Goal: Task Accomplishment & Management: Manage account settings

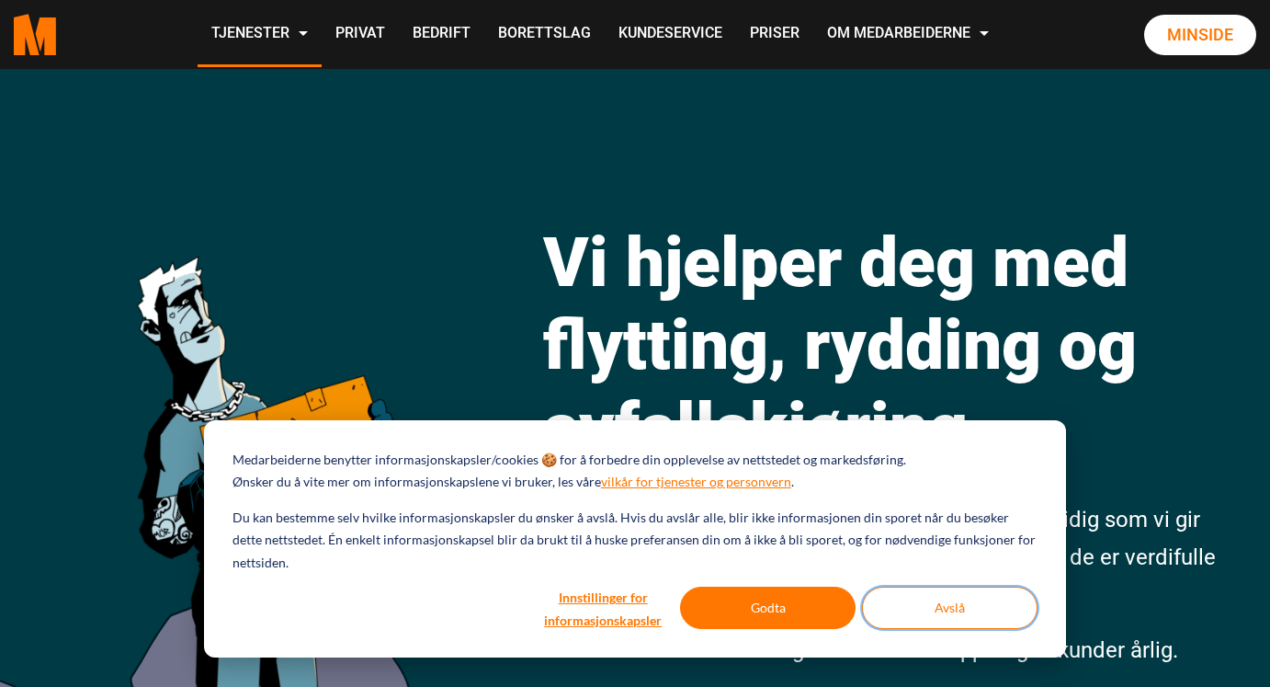
click at [952, 621] on button "Avslå" at bounding box center [950, 607] width 176 height 42
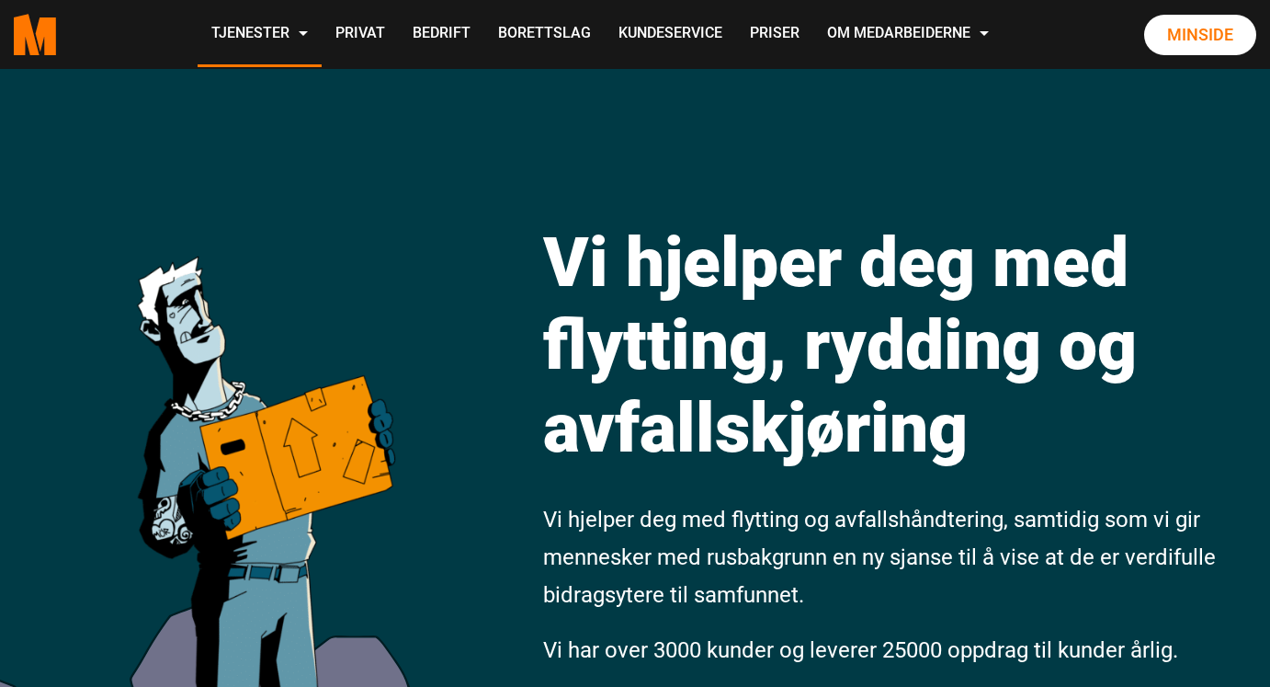
click at [1180, 55] on link "Minside" at bounding box center [1200, 35] width 112 height 40
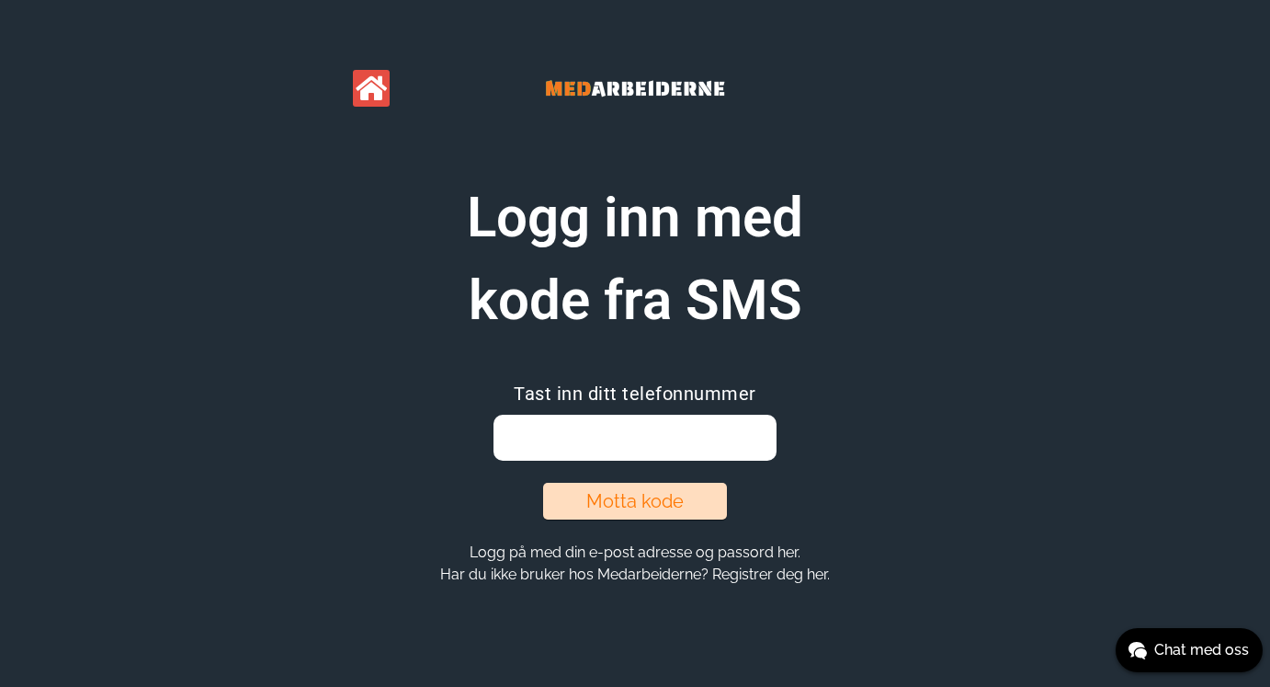
type input "arnesyve48@gmail.com"
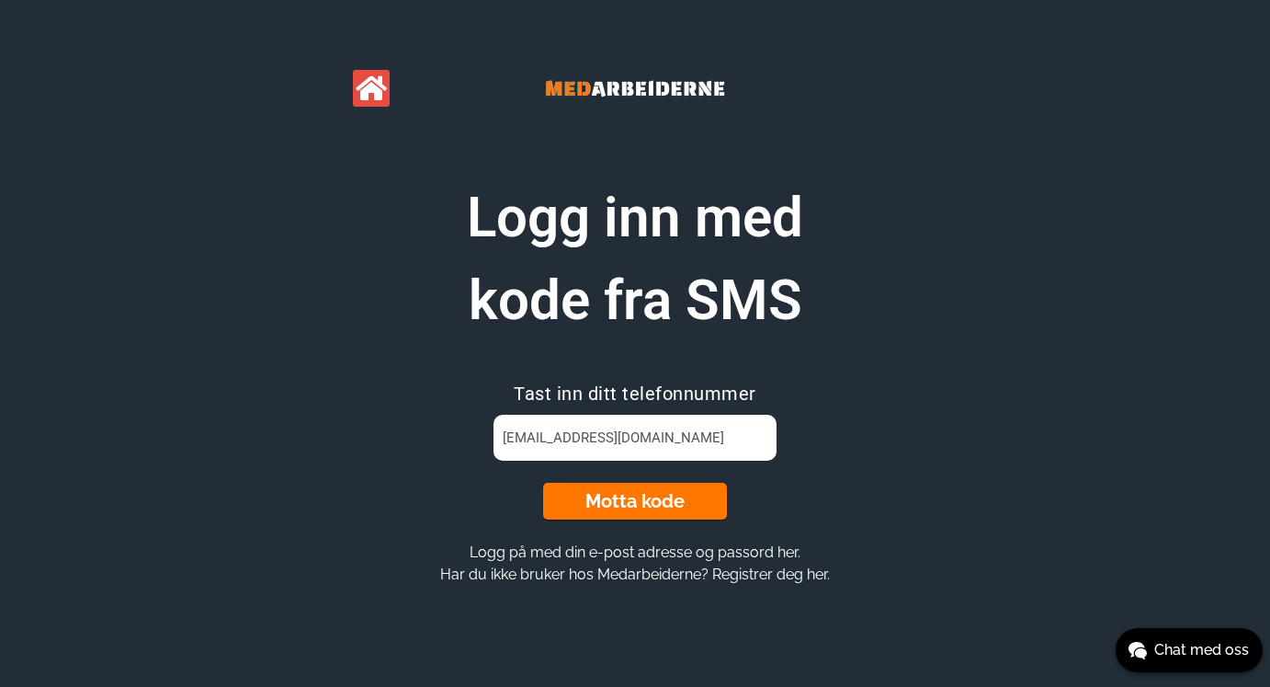
click at [586, 508] on button "Motta kode" at bounding box center [635, 501] width 184 height 37
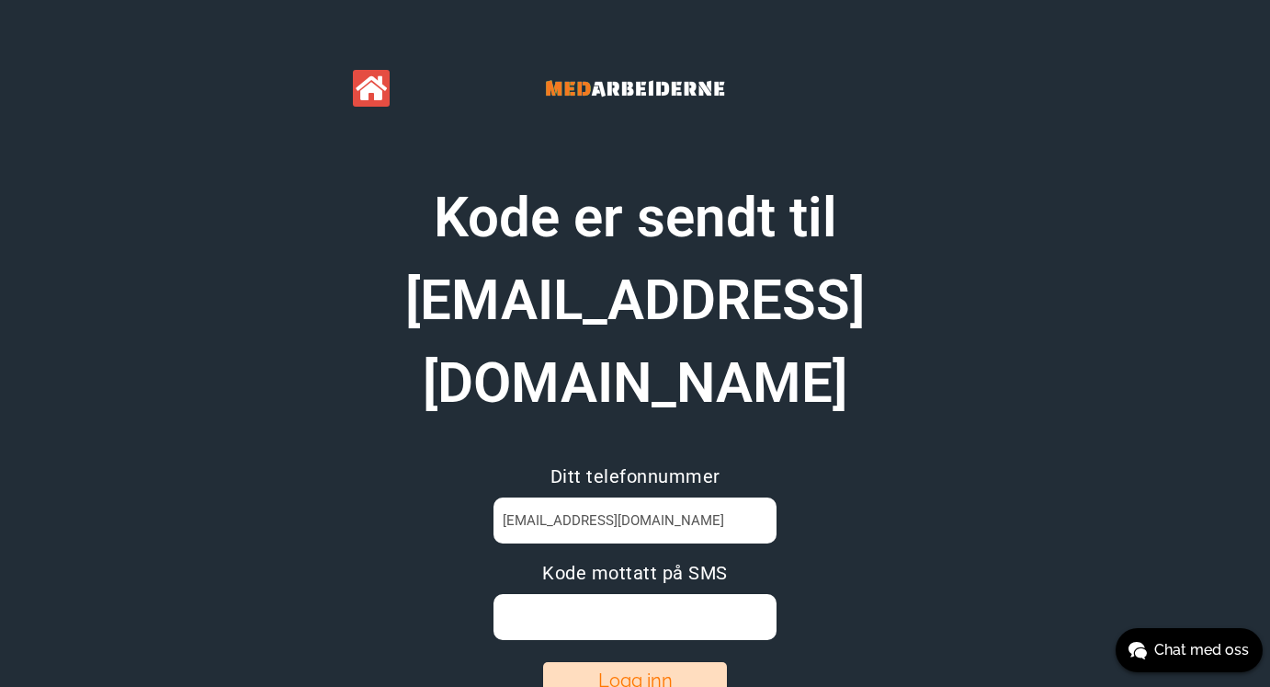
click at [545, 594] on input at bounding box center [635, 617] width 282 height 46
type input "9LR67YZH"
click at [587, 662] on button "Logg inn" at bounding box center [635, 680] width 184 height 37
